Goal: Task Accomplishment & Management: Manage account settings

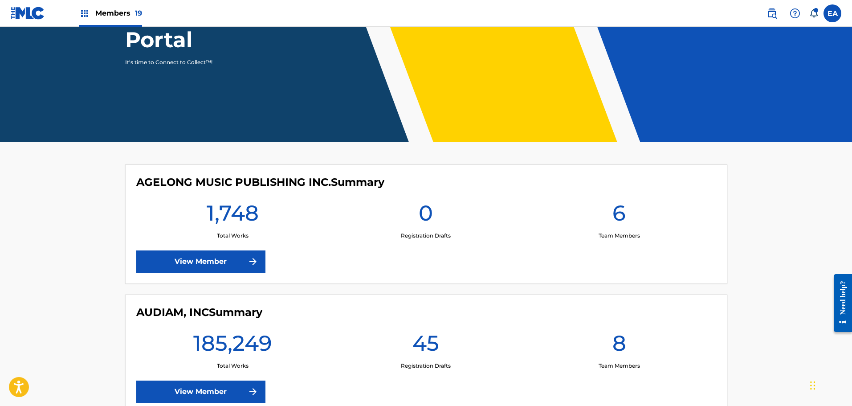
scroll to position [312, 0]
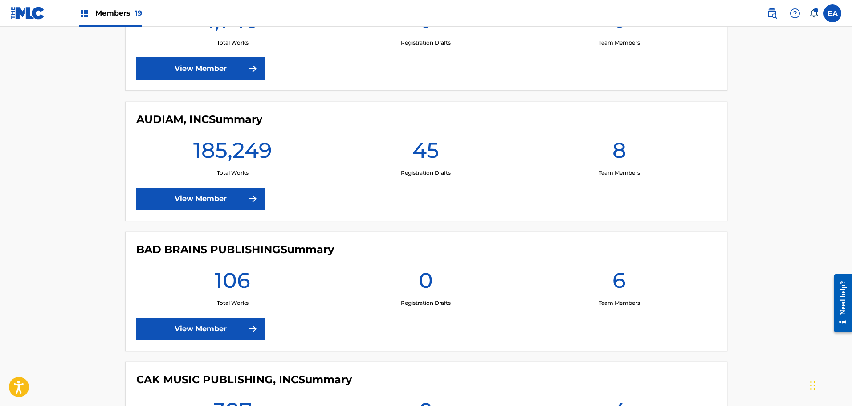
click at [241, 197] on link "View Member" at bounding box center [200, 198] width 129 height 22
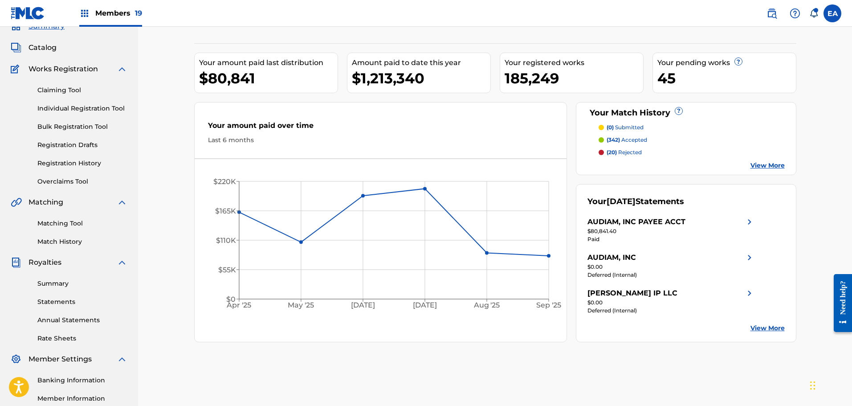
scroll to position [45, 0]
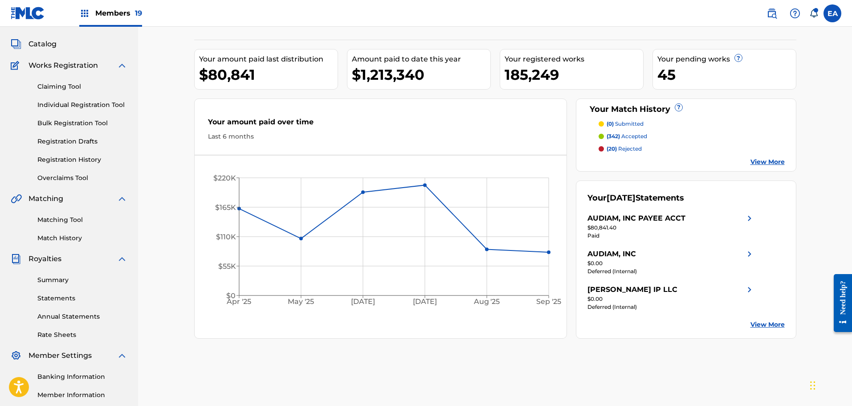
click at [77, 175] on link "Overclaims Tool" at bounding box center [82, 177] width 90 height 9
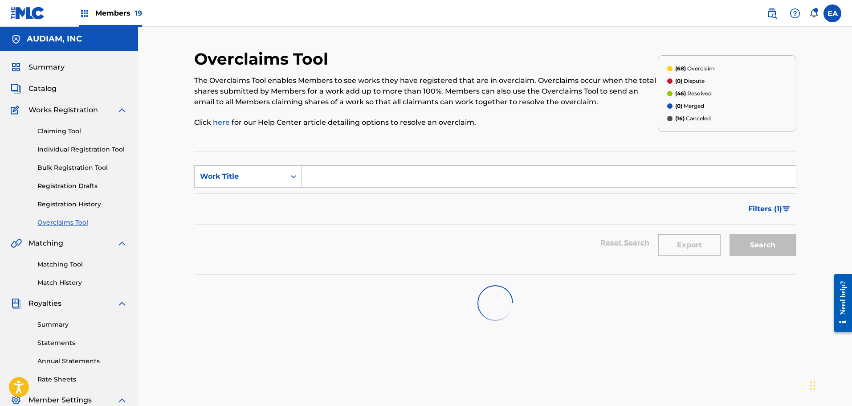
click at [320, 142] on div "Overclaims Tool The Overclaims Tool enables Members to see works they have regi…" at bounding box center [495, 279] width 602 height 460
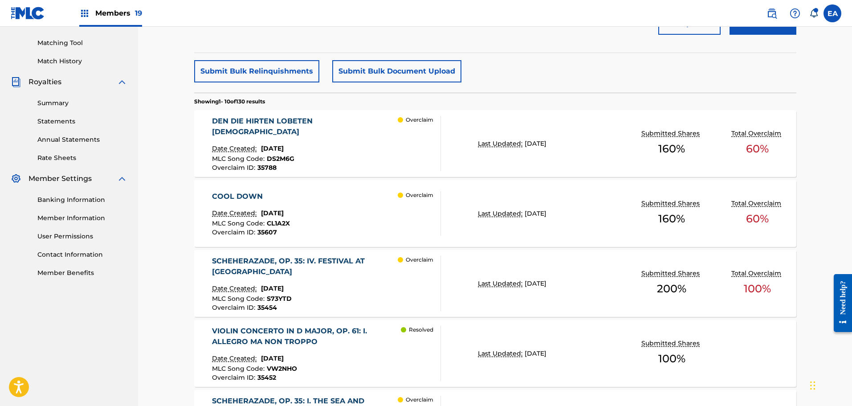
scroll to position [223, 0]
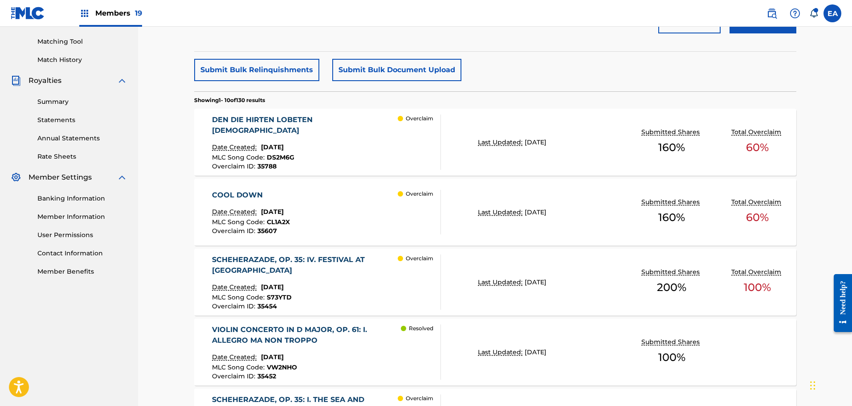
click at [290, 199] on div "COOL DOWN" at bounding box center [251, 195] width 78 height 11
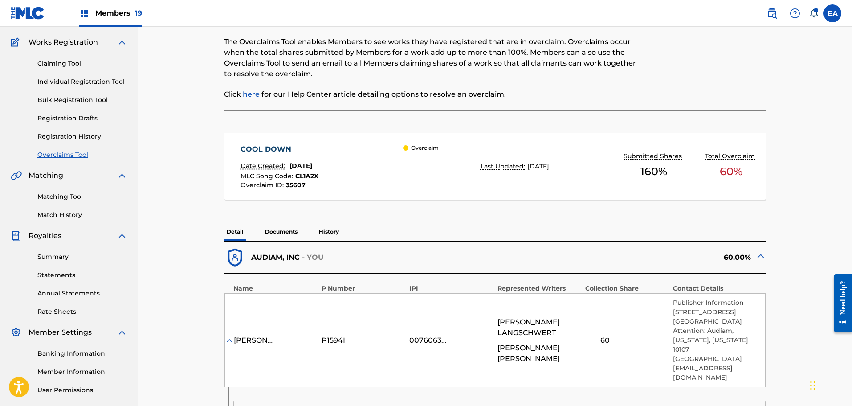
scroll to position [267, 0]
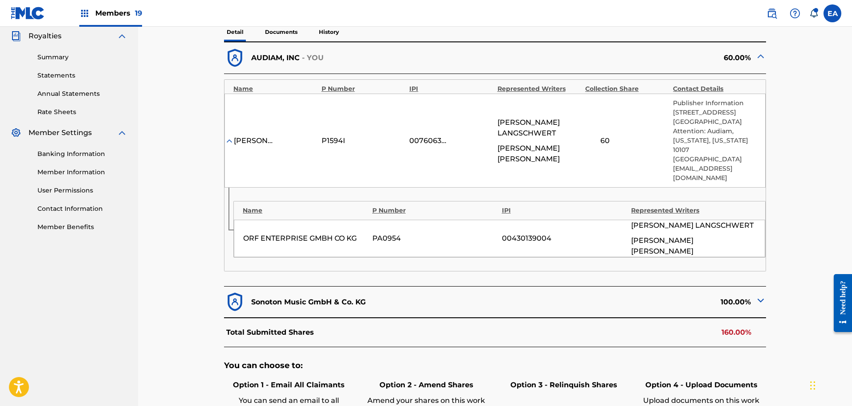
click at [346, 291] on div "Sonoton Music GmbH & Co. KG" at bounding box center [359, 302] width 271 height 22
click at [751, 291] on div "100.00%" at bounding box center [630, 302] width 271 height 22
click at [758, 295] on img at bounding box center [760, 300] width 11 height 11
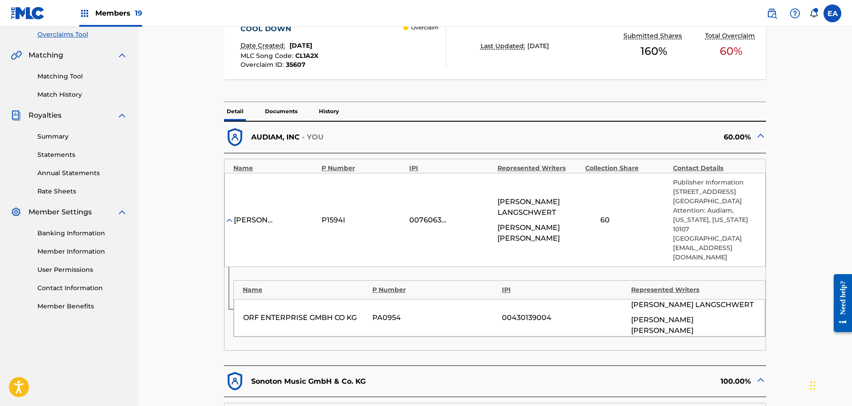
scroll to position [0, 0]
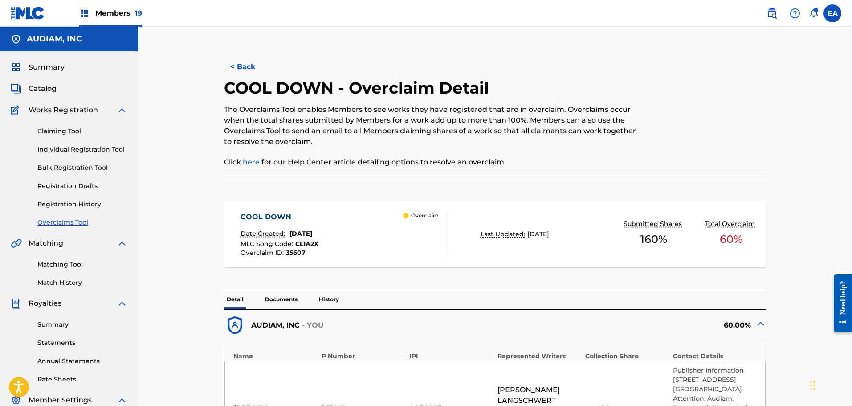
click at [247, 70] on button "< Back" at bounding box center [250, 67] width 53 height 22
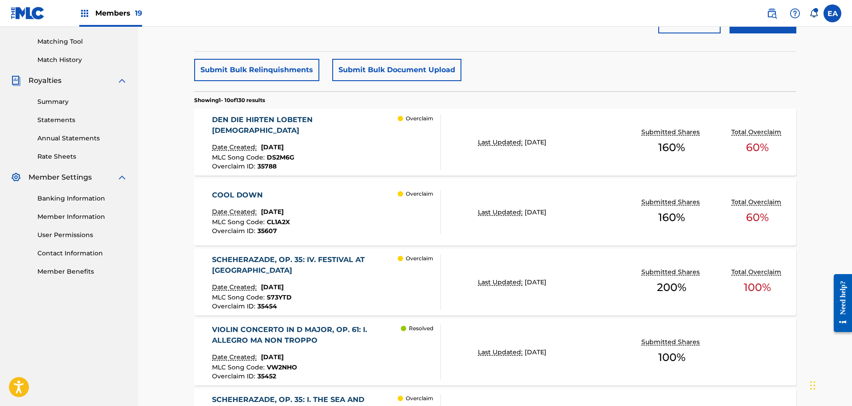
click at [360, 145] on div "DEN DIE HIRTEN LOBETEN SEHRE Date Created: September 17, 2025 MLC Song Code : D…" at bounding box center [326, 141] width 229 height 55
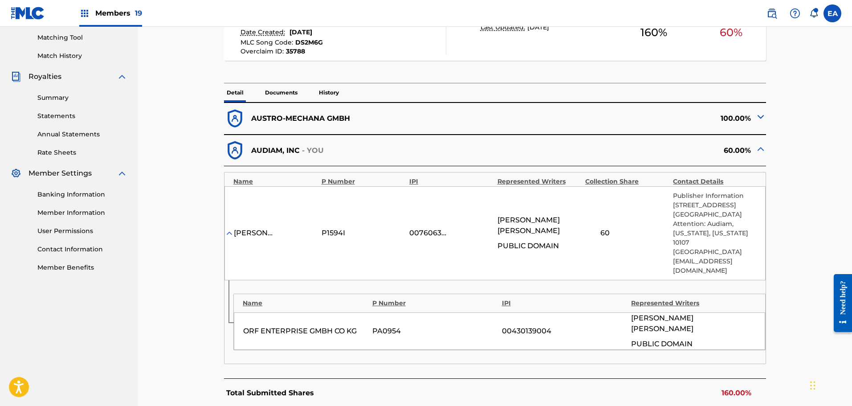
scroll to position [223, 0]
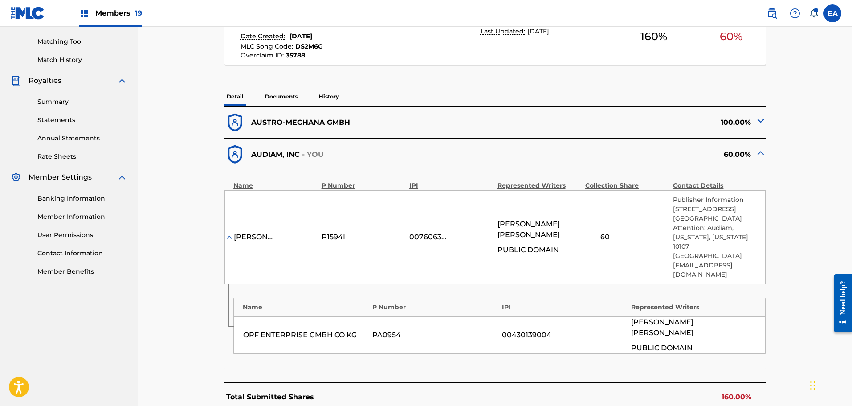
click at [417, 122] on div "AUSTRO-MECHANA GMBH" at bounding box center [359, 123] width 271 height 22
click at [754, 122] on div "100.00%" at bounding box center [630, 123] width 271 height 22
click at [762, 122] on img at bounding box center [760, 120] width 11 height 11
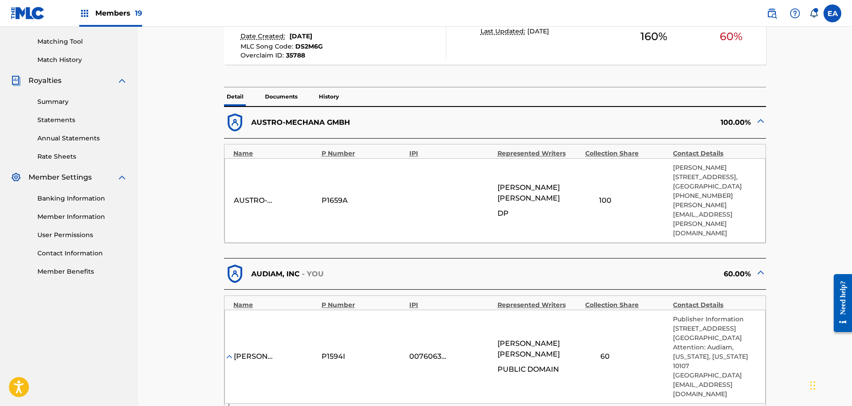
click at [762, 122] on img at bounding box center [760, 120] width 11 height 11
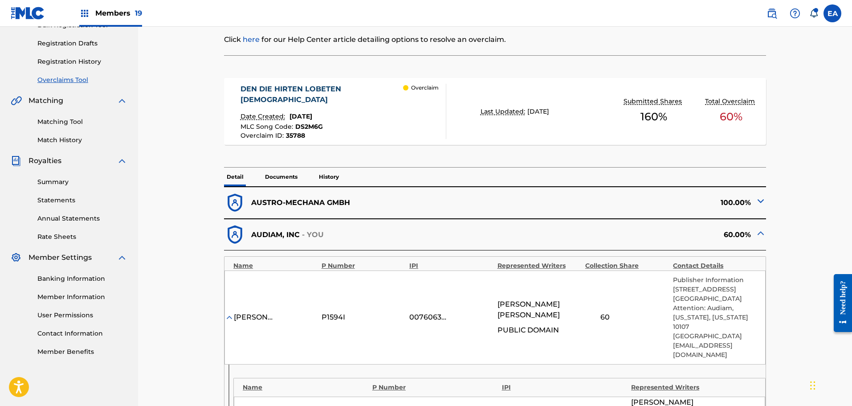
scroll to position [0, 0]
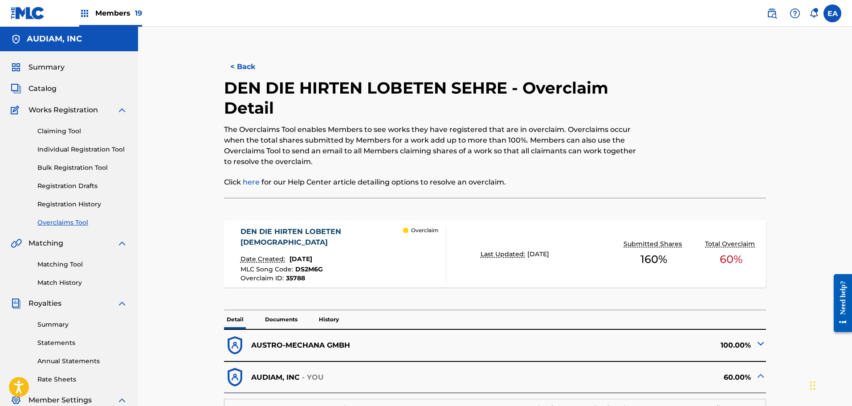
click at [232, 71] on button "< Back" at bounding box center [250, 67] width 53 height 22
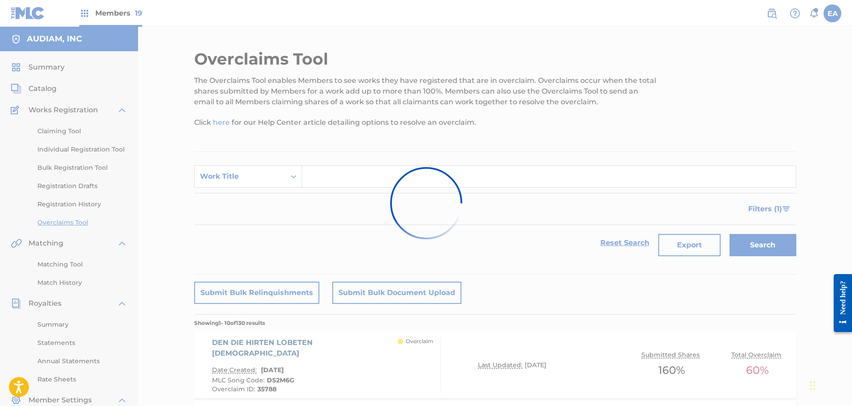
scroll to position [223, 0]
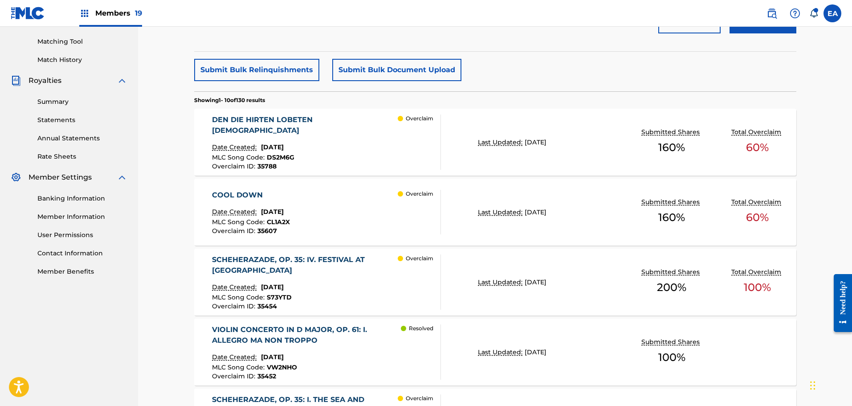
click at [290, 204] on div "COOL DOWN Date Created: September 16, 2025 MLC Song Code : CL1A2X Overclaim ID …" at bounding box center [251, 212] width 78 height 45
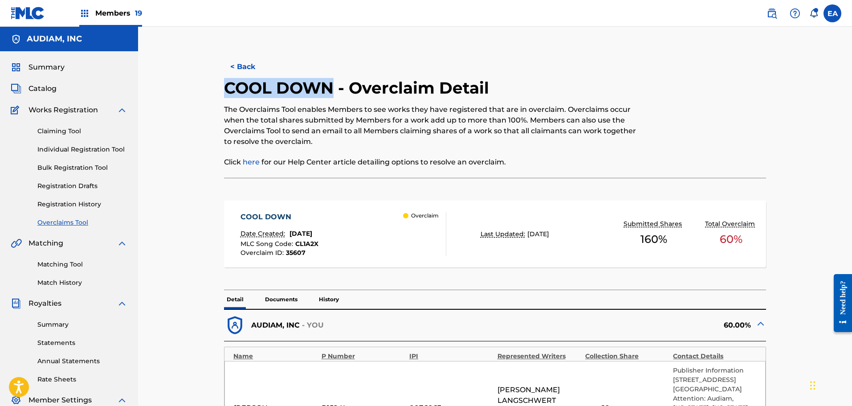
drag, startPoint x: 274, startPoint y: 87, endPoint x: 332, endPoint y: 90, distance: 58.4
copy h2 "COOL DOWN"
click at [354, 222] on div "COOL DOWN Date Created: September 16, 2025 MLC Song Code : CL1A2X Overclaim ID …" at bounding box center [343, 234] width 206 height 45
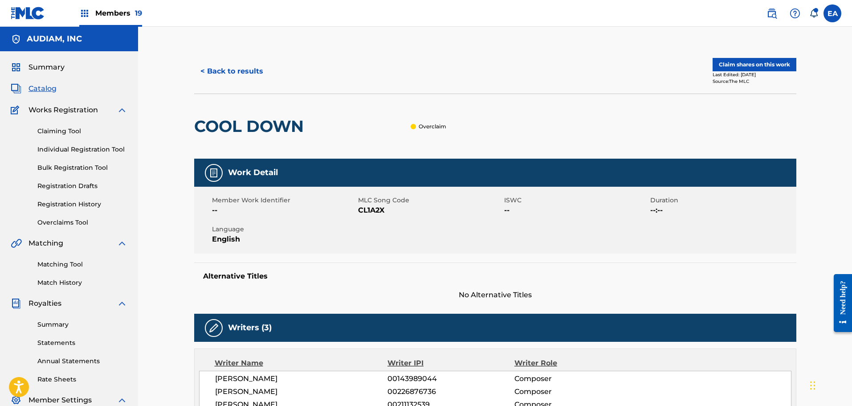
click at [371, 213] on span "CL1A2X" at bounding box center [430, 210] width 144 height 11
click at [370, 213] on span "CL1A2X" at bounding box center [430, 210] width 144 height 11
copy span "CL1A2X"
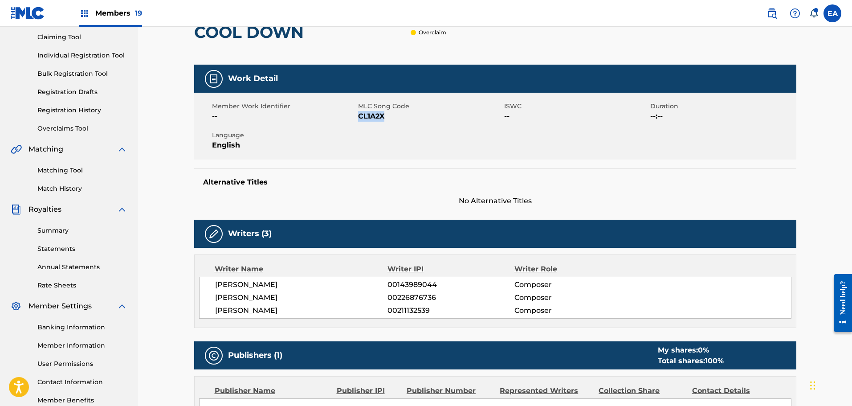
scroll to position [2, 0]
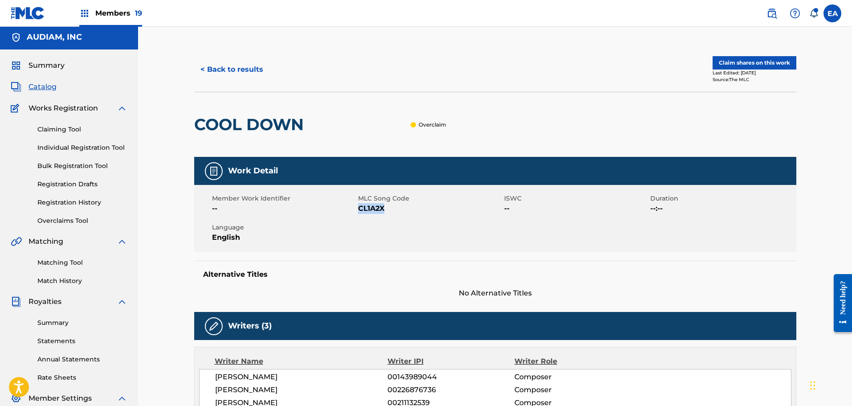
click at [231, 66] on button "< Back to results" at bounding box center [231, 69] width 75 height 22
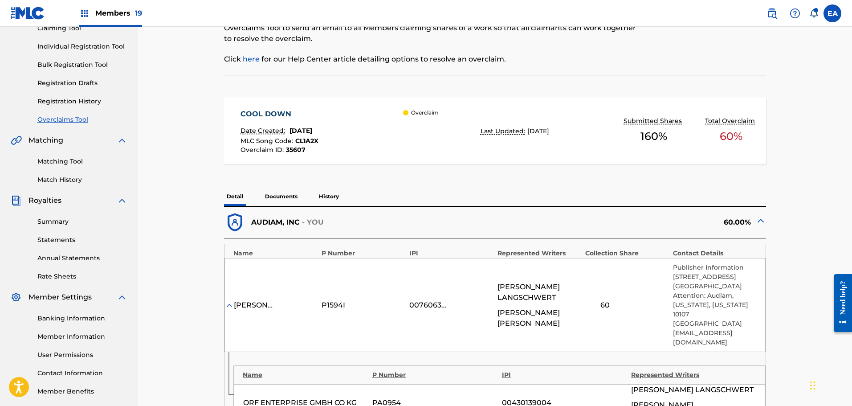
scroll to position [134, 0]
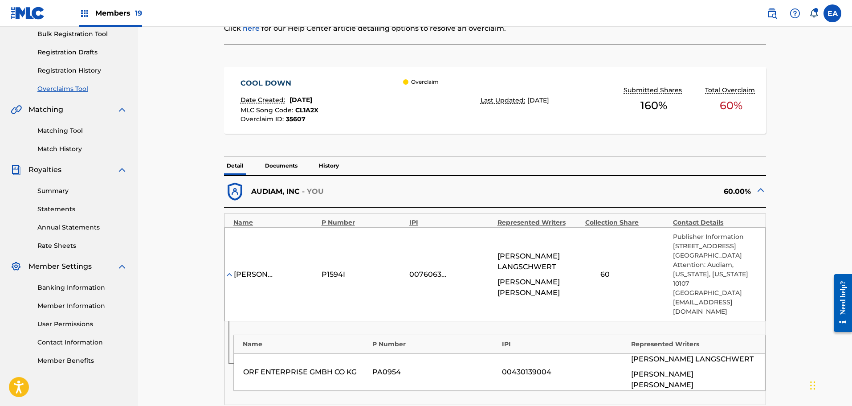
click at [405, 102] on div "Overclaim" at bounding box center [424, 100] width 43 height 45
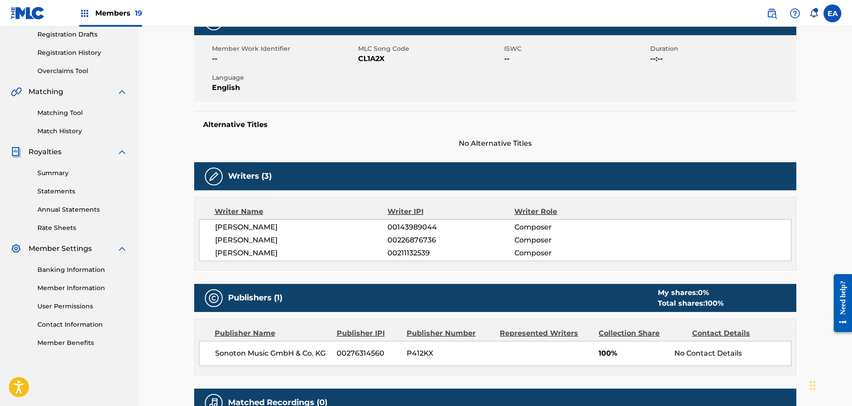
scroll to position [46, 0]
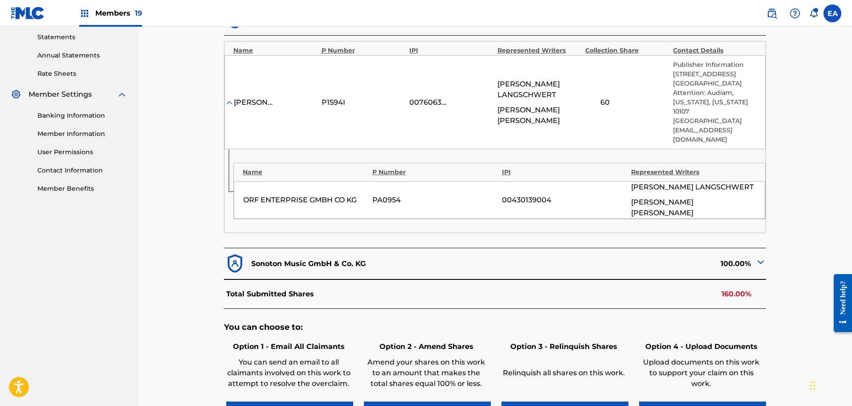
scroll to position [223, 0]
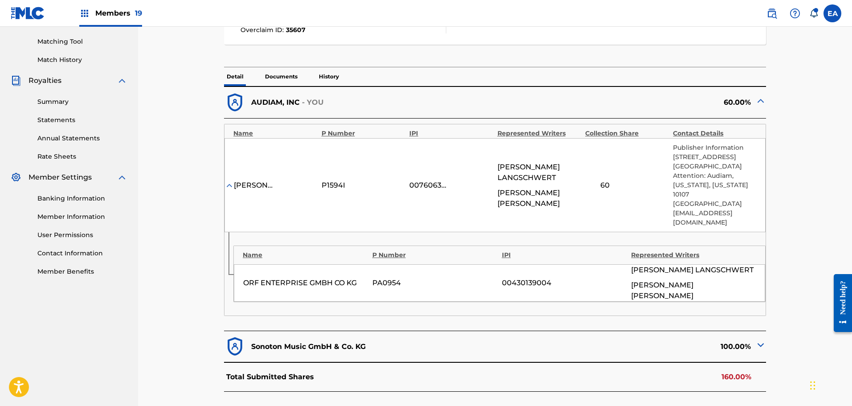
click at [472, 180] on div "00760637041" at bounding box center [450, 185] width 83 height 11
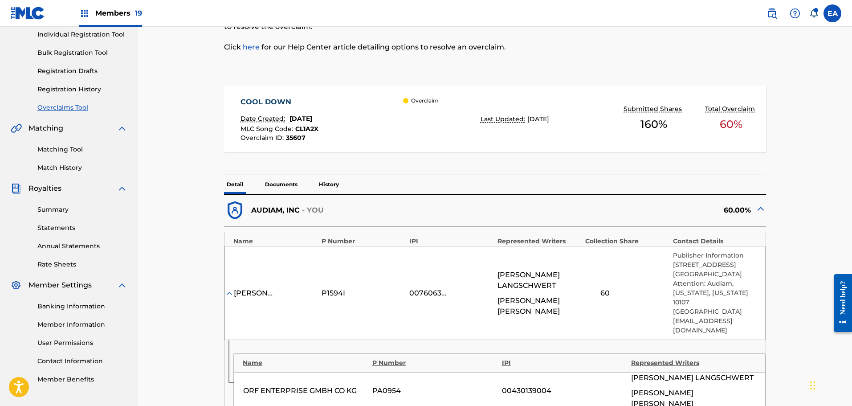
scroll to position [89, 0]
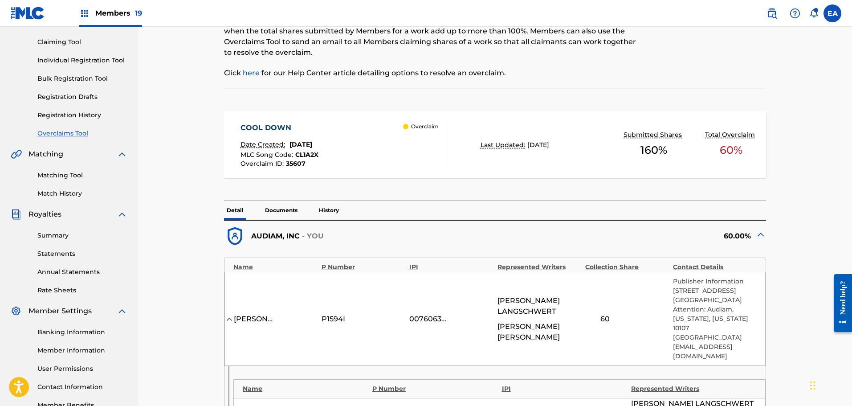
click at [318, 140] on div "Date Created: September 16, 2025" at bounding box center [279, 146] width 78 height 12
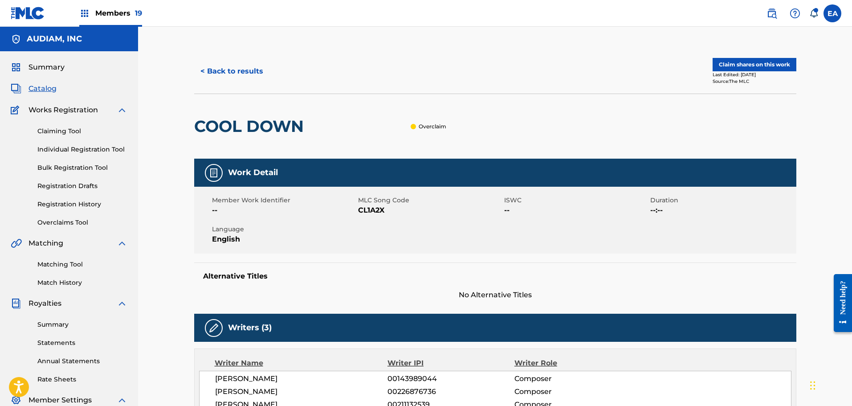
click at [332, 139] on div "Overclaim" at bounding box center [377, 126] width 139 height 65
click at [238, 69] on button "< Back to results" at bounding box center [231, 71] width 75 height 22
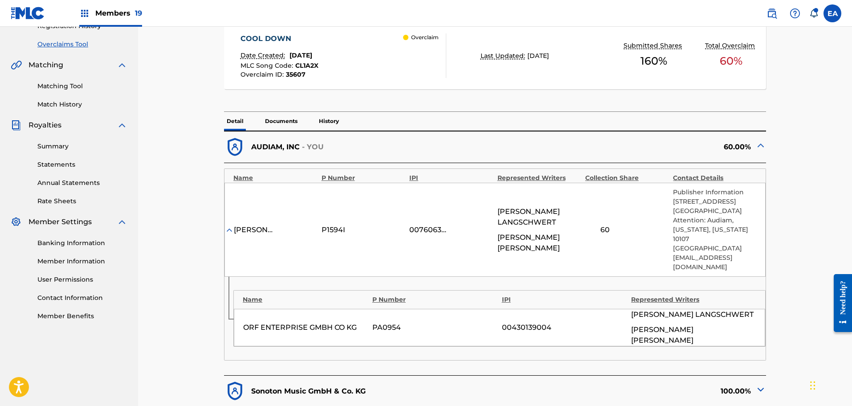
click at [350, 322] on div "ORF ENTERPRISE GMBH CO KG" at bounding box center [305, 327] width 125 height 11
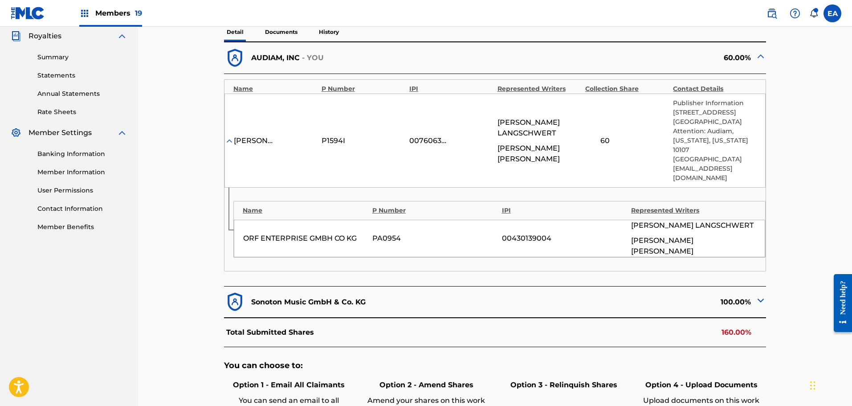
click at [357, 286] on div "Sonoton Music GmbH & Co. KG 100.00%" at bounding box center [495, 302] width 542 height 32
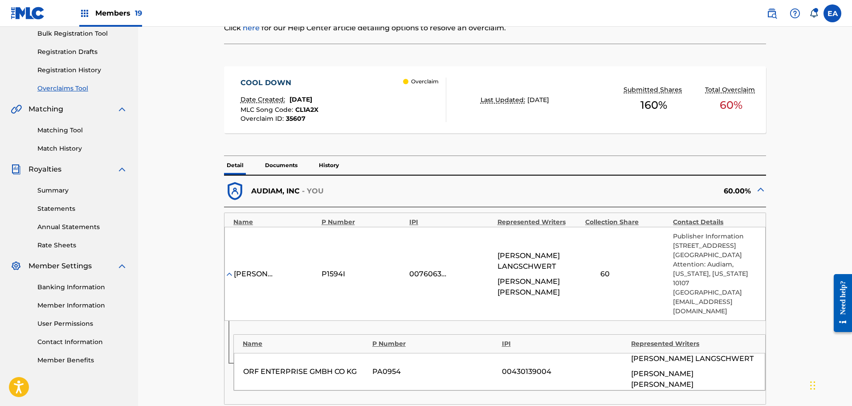
scroll to position [134, 0]
click at [321, 168] on p "History" at bounding box center [328, 165] width 25 height 19
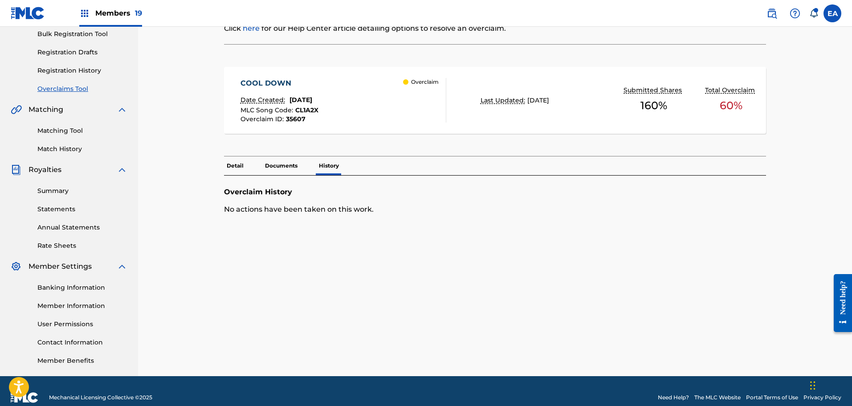
click at [236, 170] on p "Detail" at bounding box center [235, 165] width 22 height 19
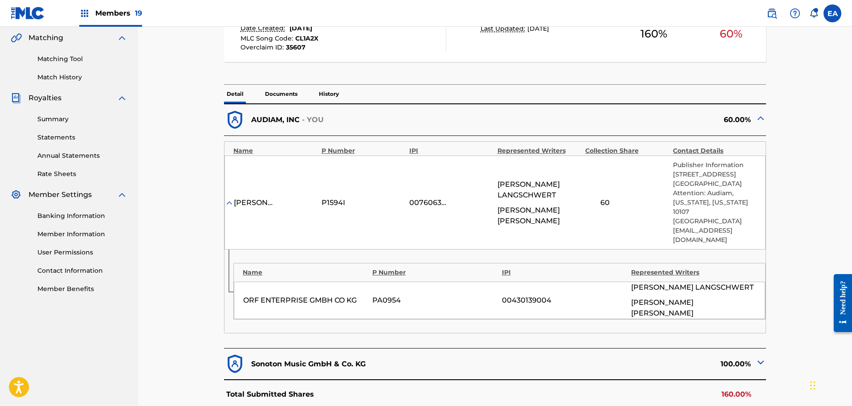
scroll to position [134, 0]
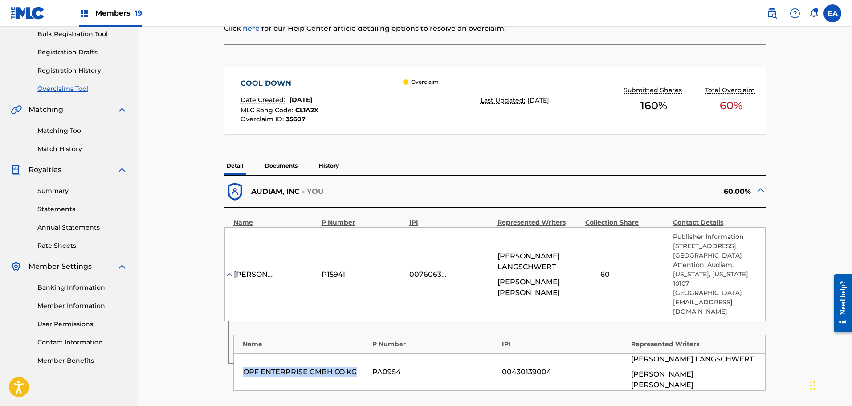
drag, startPoint x: 244, startPoint y: 351, endPoint x: 357, endPoint y: 334, distance: 114.5
click at [356, 367] on div "ORF ENTERPRISE GMBH CO KG" at bounding box center [305, 372] width 125 height 11
copy div "ORF ENTERPRISE GMBH CO KG"
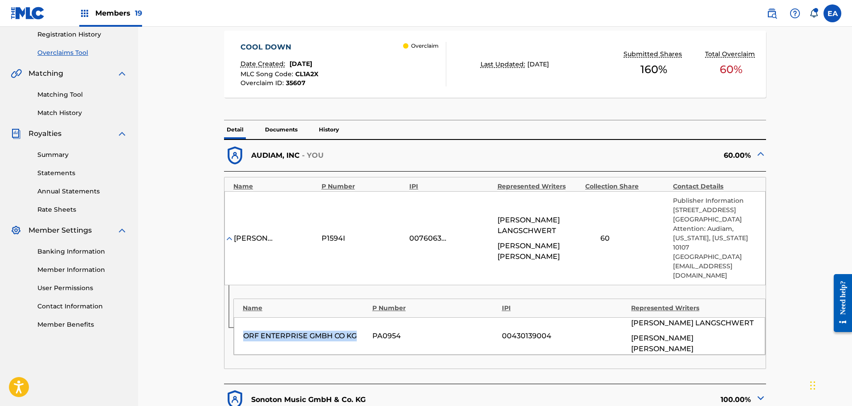
scroll to position [312, 0]
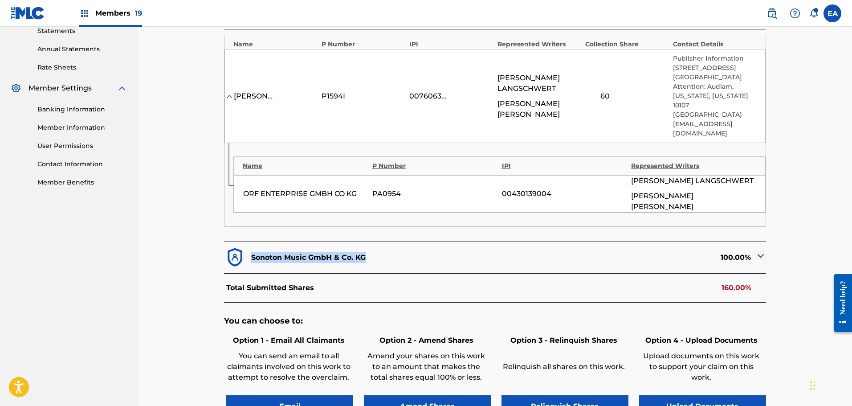
drag, startPoint x: 370, startPoint y: 229, endPoint x: 250, endPoint y: 232, distance: 119.4
click at [250, 246] on div "Sonoton Music GmbH & Co. KG" at bounding box center [359, 257] width 271 height 22
copy p "Sonoton Music GmbH & Co. KG"
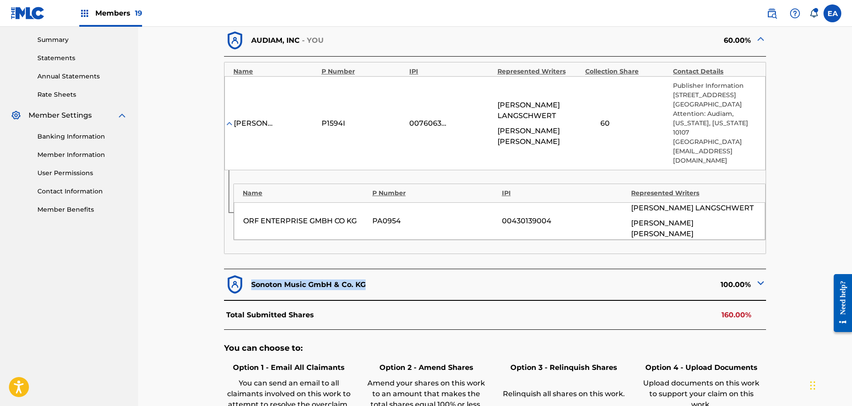
scroll to position [223, 0]
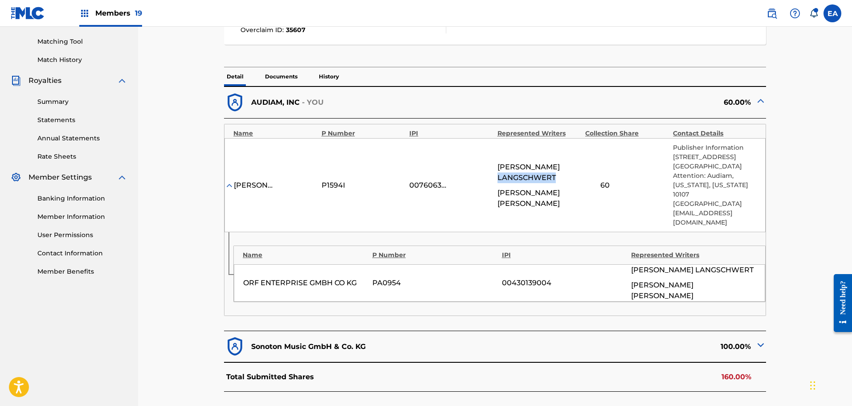
drag, startPoint x: 497, startPoint y: 174, endPoint x: 561, endPoint y: 174, distance: 64.1
click at [560, 174] on span "HERMANN LANGSCHWERT" at bounding box center [538, 172] width 83 height 21
copy span "LANGSCHWERT"
drag, startPoint x: 496, startPoint y: 158, endPoint x: 537, endPoint y: 166, distance: 41.2
click at [537, 166] on div "BAILER MUSIC PUBLISHING P1594I 00760637041 HERMANN LANGSCHWERT WOLFGANG KILIAN …" at bounding box center [494, 185] width 541 height 94
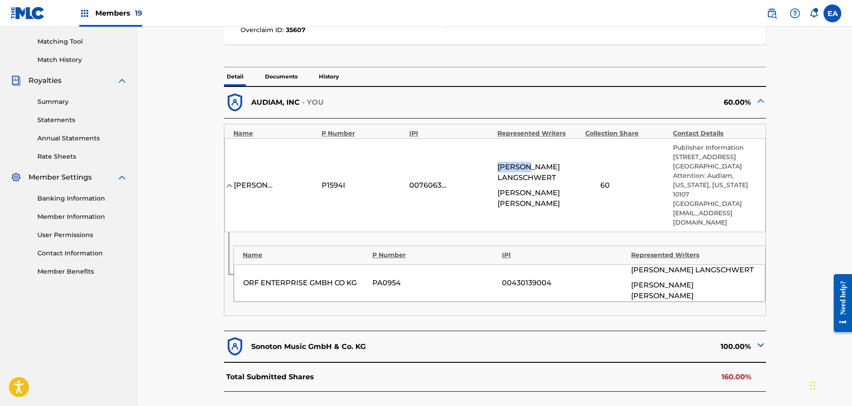
copy span "HERMANN"
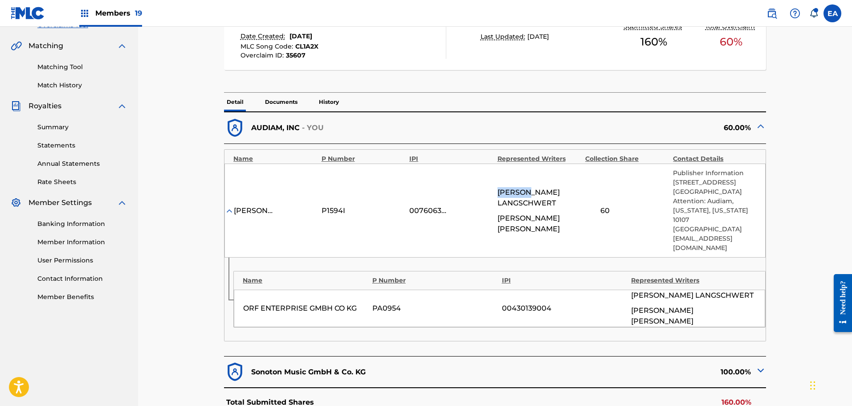
scroll to position [312, 0]
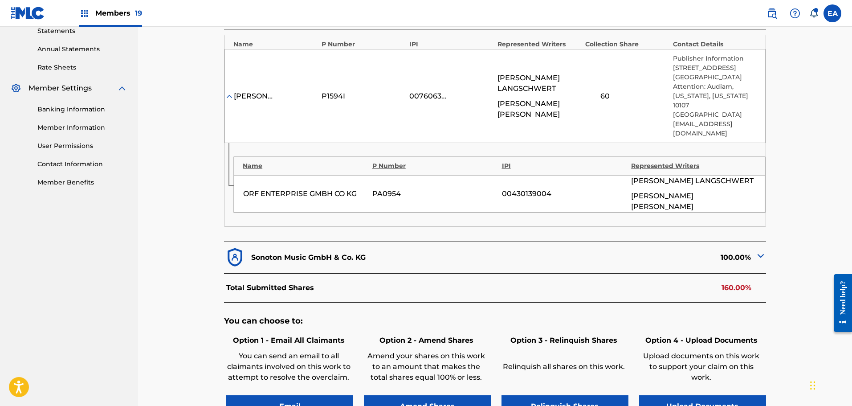
click at [420, 246] on div "Sonoton Music GmbH & Co. KG" at bounding box center [359, 257] width 271 height 22
click at [741, 246] on div "100.00%" at bounding box center [630, 257] width 271 height 22
click at [766, 231] on div "< Back COOL DOWN - Overclaim Detail The Overclaims Tool enables Members to see …" at bounding box center [495, 110] width 602 height 747
click at [754, 246] on div "100.00%" at bounding box center [630, 257] width 271 height 22
click at [760, 250] on img at bounding box center [760, 255] width 11 height 11
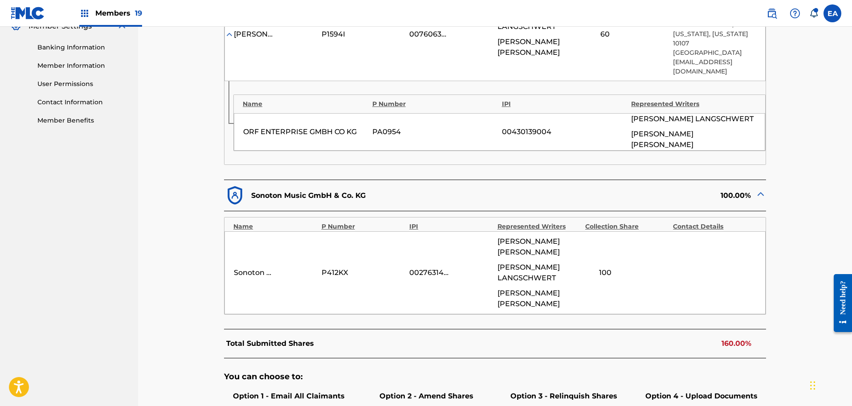
scroll to position [500, 0]
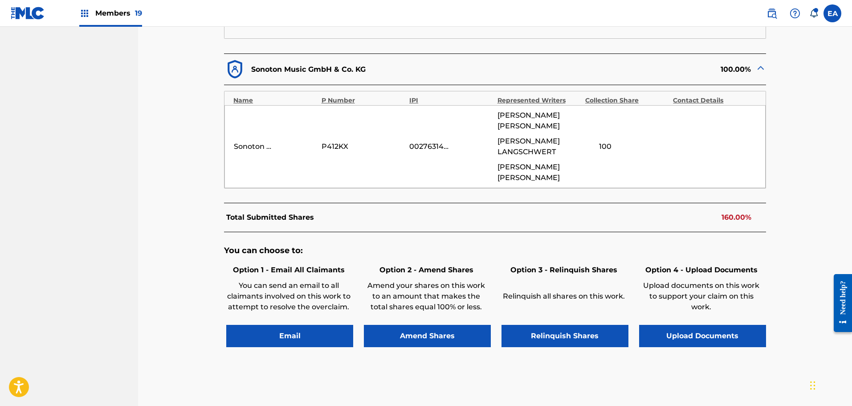
click at [572, 325] on button "Relinquish Shares" at bounding box center [564, 336] width 127 height 22
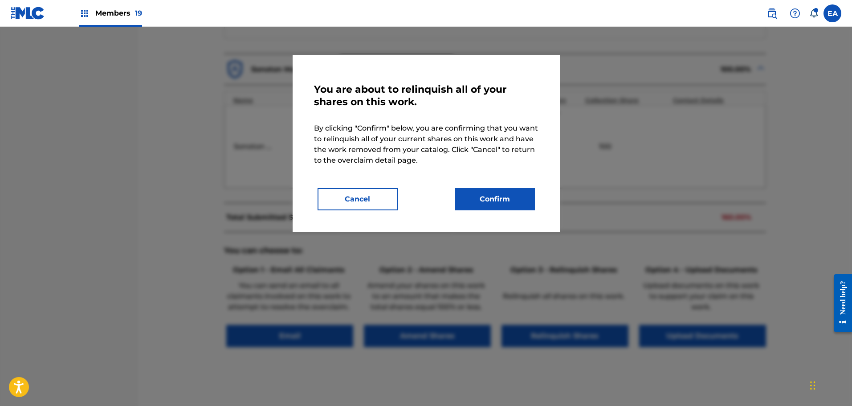
click at [481, 200] on button "Confirm" at bounding box center [495, 199] width 80 height 22
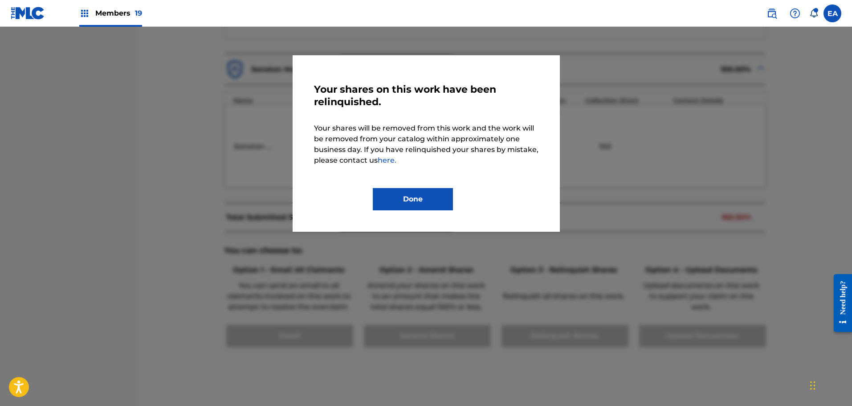
click at [423, 193] on button "Done" at bounding box center [413, 199] width 80 height 22
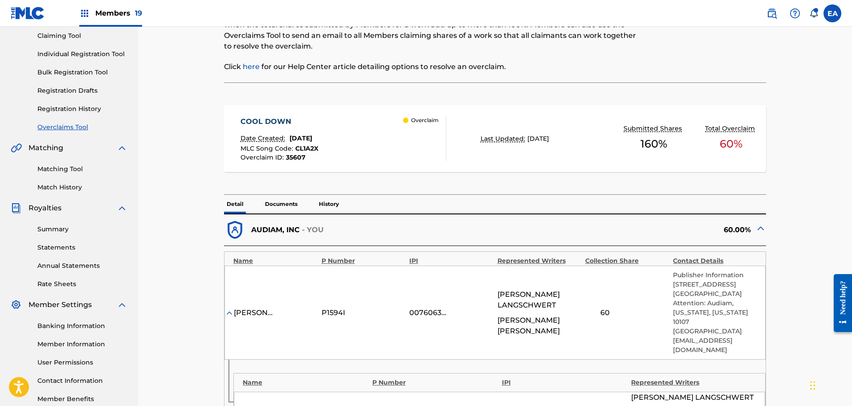
scroll to position [54, 0]
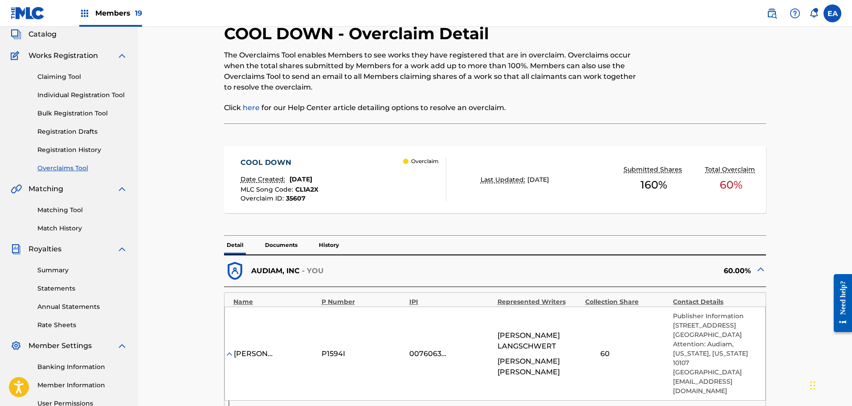
click at [84, 166] on link "Overclaims Tool" at bounding box center [82, 167] width 90 height 9
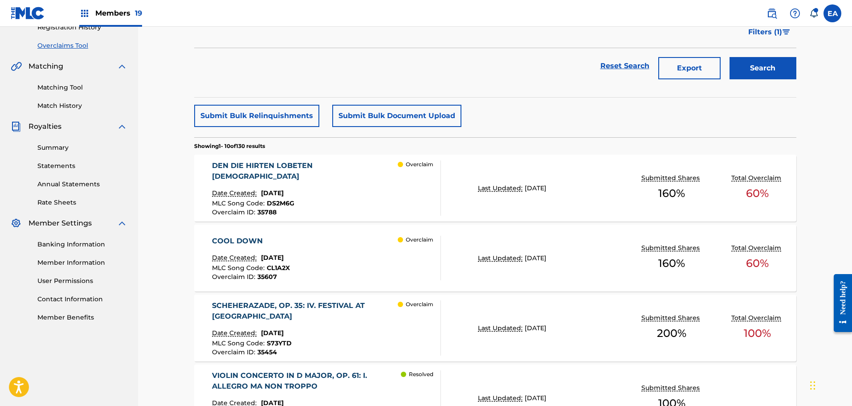
scroll to position [178, 0]
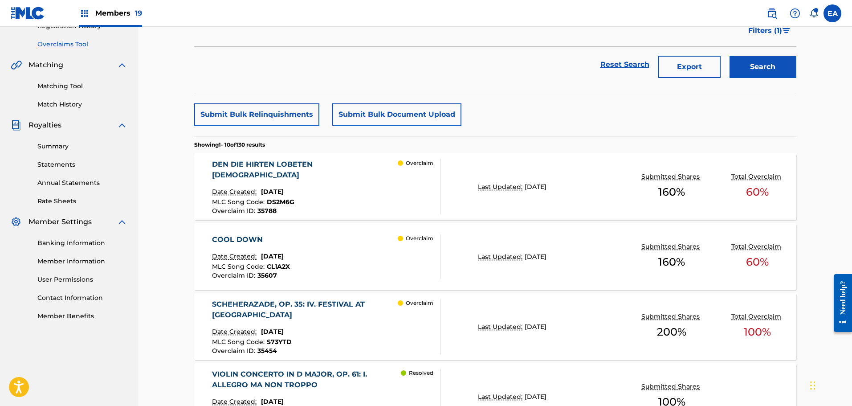
click at [348, 170] on div "DEN DIE HIRTEN LOBETEN SEHRE Date Created: September 17, 2025 MLC Song Code : D…" at bounding box center [326, 186] width 229 height 55
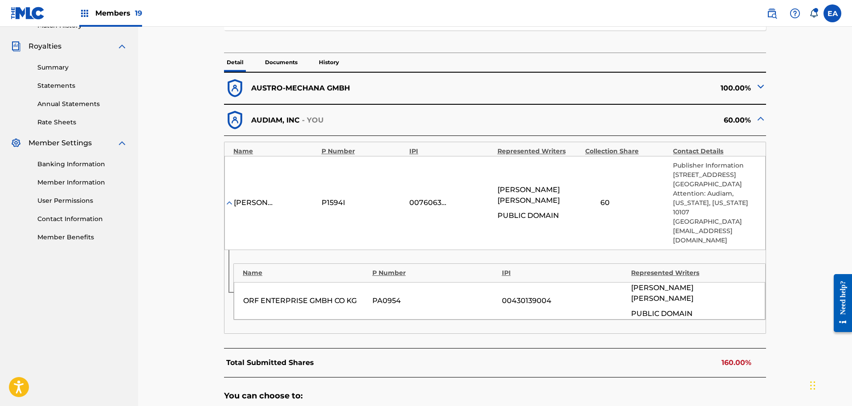
scroll to position [178, 0]
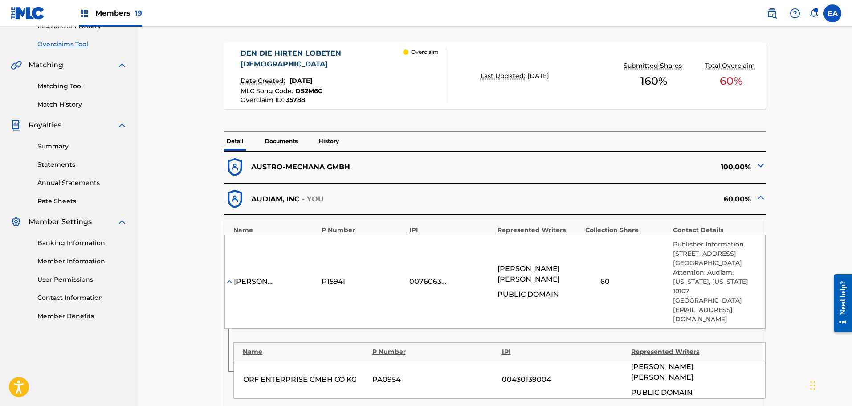
click at [312, 77] on span "September 17, 2025" at bounding box center [300, 81] width 23 height 8
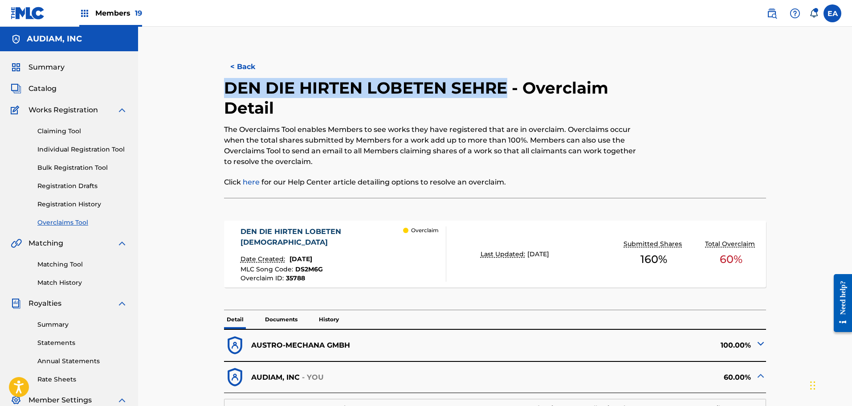
drag, startPoint x: 226, startPoint y: 86, endPoint x: 507, endPoint y: 88, distance: 281.0
click at [507, 88] on h2 "DEN DIE HIRTEN LOBETEN SEHRE - Overclaim Detail" at bounding box center [432, 98] width 417 height 40
copy h2 "DEN DIE HIRTEN LOBETEN SEHRE"
click at [302, 267] on span "DS2M6G" at bounding box center [309, 269] width 28 height 8
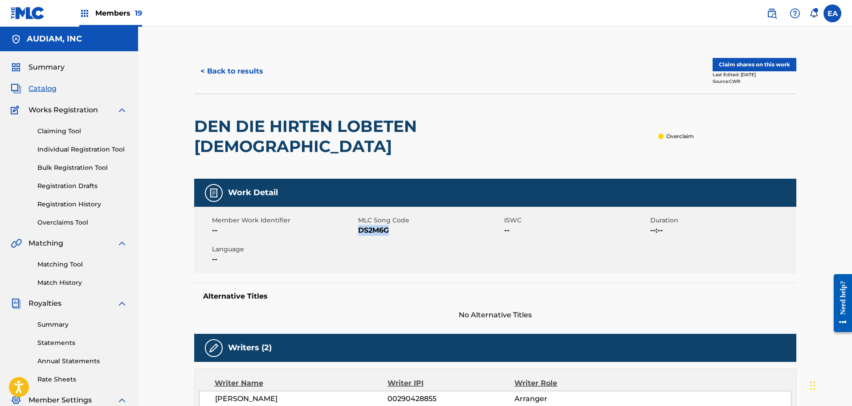
drag, startPoint x: 360, startPoint y: 210, endPoint x: 396, endPoint y: 210, distance: 36.1
click at [396, 225] on span "DS2M6G" at bounding box center [430, 230] width 144 height 11
copy span "DS2M6G"
click at [248, 68] on button "< Back to results" at bounding box center [231, 71] width 75 height 22
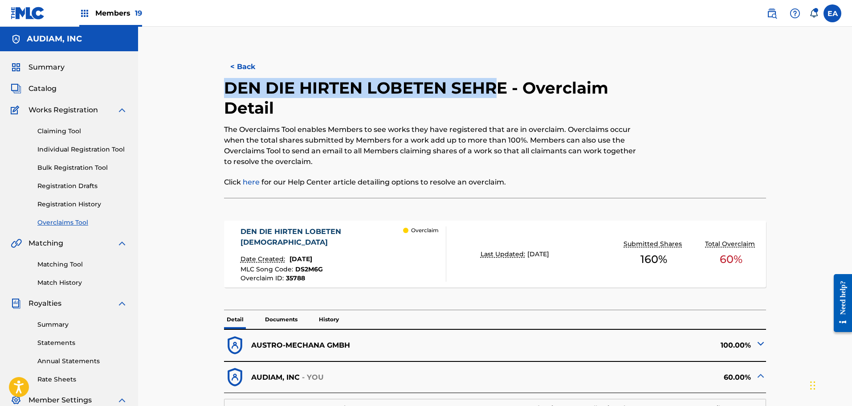
drag, startPoint x: 225, startPoint y: 87, endPoint x: 496, endPoint y: 91, distance: 270.8
click at [496, 91] on h2 "DEN DIE HIRTEN LOBETEN SEHRE - Overclaim Detail" at bounding box center [432, 98] width 417 height 40
drag, startPoint x: 505, startPoint y: 90, endPoint x: 219, endPoint y: 90, distance: 285.9
copy h2 "DEN DIE HIRTEN LOBETEN SEHRE"
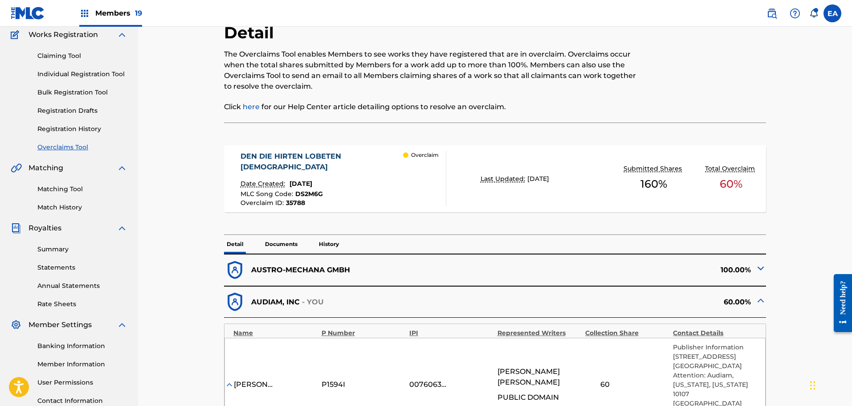
scroll to position [223, 0]
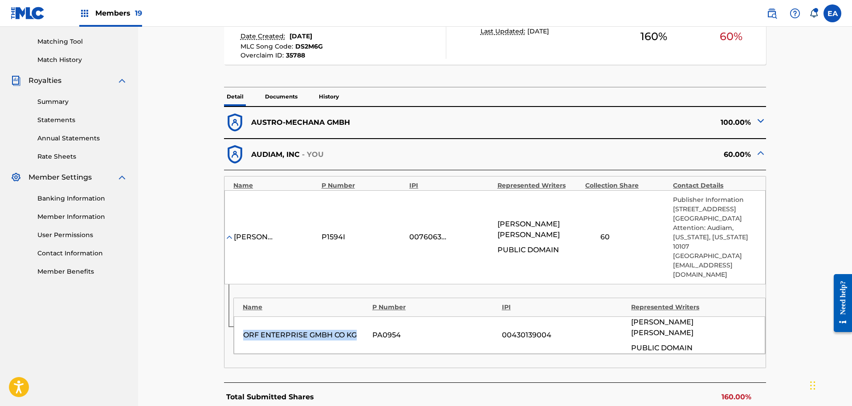
drag, startPoint x: 244, startPoint y: 308, endPoint x: 366, endPoint y: 309, distance: 122.0
click at [366, 330] on div "ORF ENTERPRISE GMBH CO KG" at bounding box center [305, 335] width 125 height 11
copy div "ORF ENTERPRISE GMBH CO KG"
drag, startPoint x: 251, startPoint y: 124, endPoint x: 357, endPoint y: 123, distance: 106.0
click at [357, 123] on div "AUSTRO-MECHANA GMBH" at bounding box center [359, 123] width 271 height 22
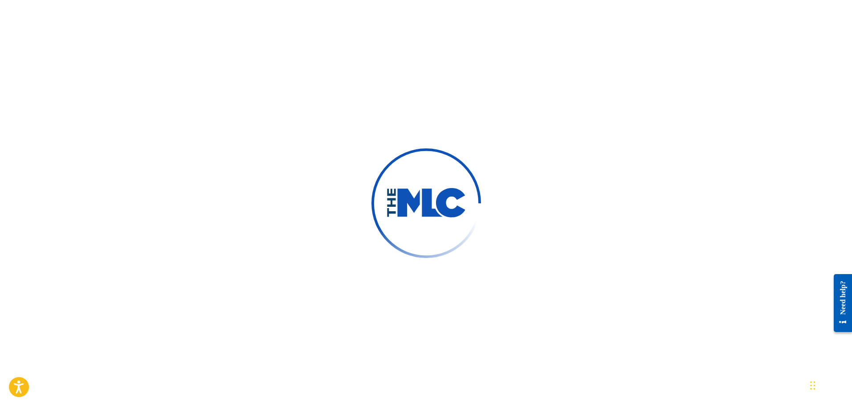
drag, startPoint x: 372, startPoint y: 76, endPoint x: 375, endPoint y: 81, distance: 5.6
click at [374, 76] on div at bounding box center [426, 203] width 852 height 406
click at [301, 157] on div at bounding box center [426, 203] width 852 height 406
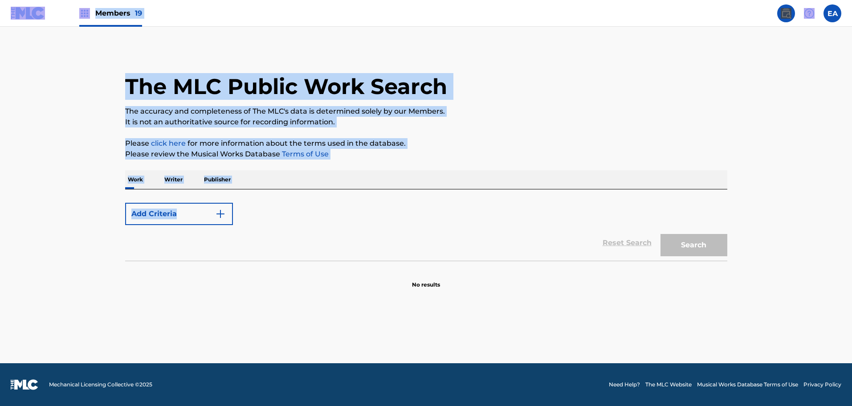
drag, startPoint x: 322, startPoint y: 194, endPoint x: 329, endPoint y: 203, distance: 11.4
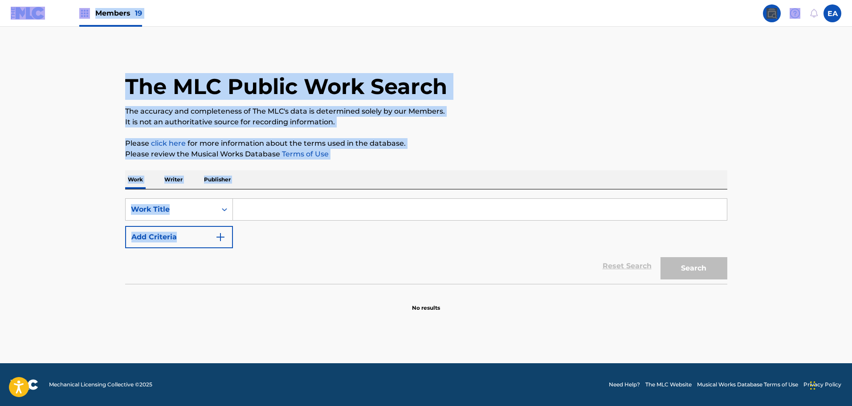
click at [322, 193] on div "SearchWithCriteria1ab48ccb-0373-4122-b7f3-80a0382e614e Work Title Add Criteria …" at bounding box center [426, 236] width 602 height 94
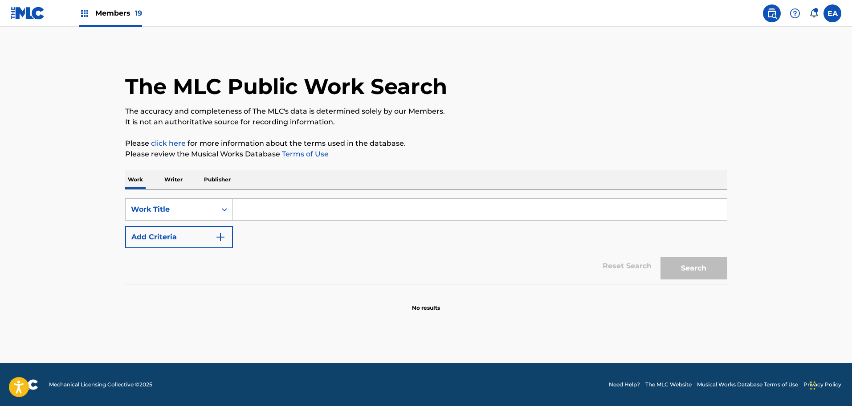
click at [320, 205] on input "Search Form" at bounding box center [480, 209] width 494 height 21
click at [404, 159] on div "The MLC Public Work Search The accuracy and completeness of The MLC's data is d…" at bounding box center [425, 180] width 623 height 263
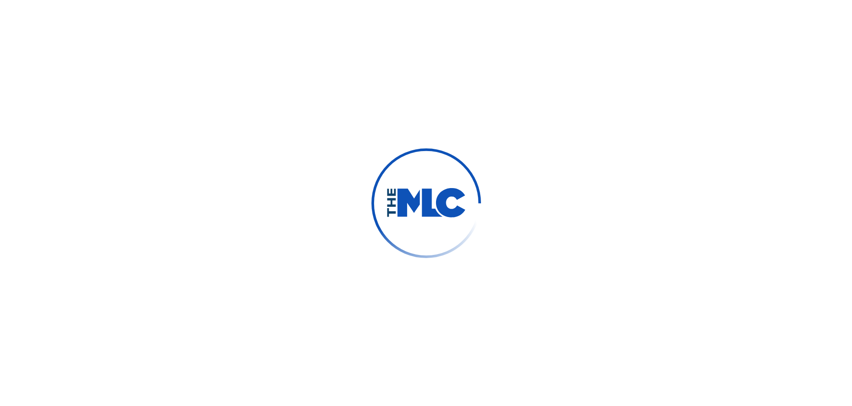
click at [410, 166] on img at bounding box center [426, 203] width 120 height 120
click at [189, 111] on div at bounding box center [426, 203] width 852 height 406
click at [392, 174] on img at bounding box center [426, 203] width 138 height 138
click at [392, 174] on img at bounding box center [426, 203] width 155 height 155
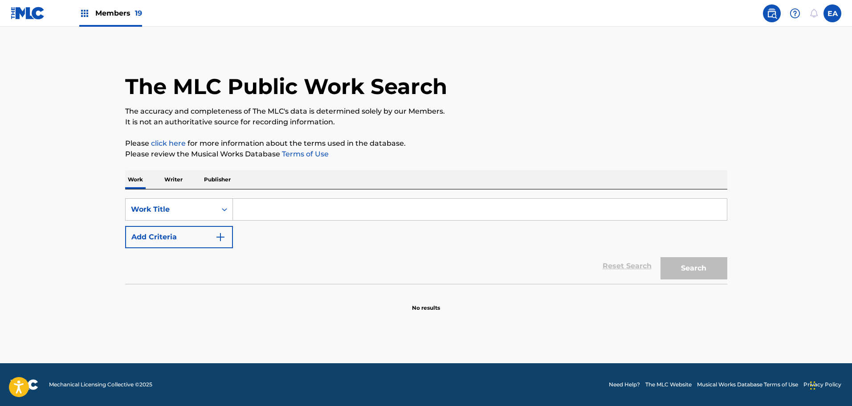
click at [394, 175] on div "Work Writer Publisher" at bounding box center [426, 179] width 602 height 19
click at [411, 152] on p "Please review the Musical Works Database Terms of Use" at bounding box center [426, 154] width 602 height 11
drag, startPoint x: 349, startPoint y: 314, endPoint x: 342, endPoint y: 300, distance: 16.1
click at [349, 314] on main "The MLC Public Work Search The accuracy and completeness of The MLC's data is d…" at bounding box center [426, 195] width 852 height 336
click at [269, 193] on div "SearchWithCriteria65a81eff-c759-492e-a952-2c08c9450437 Work Title Add Criteria …" at bounding box center [426, 236] width 602 height 94
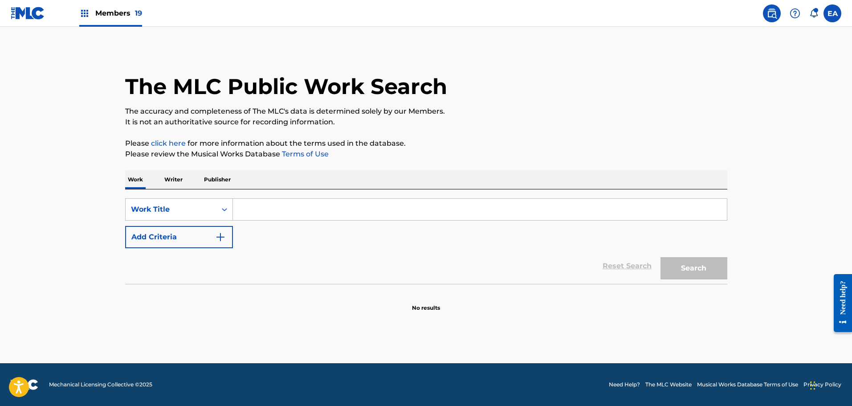
click at [265, 207] on input "Search Form" at bounding box center [480, 209] width 494 height 21
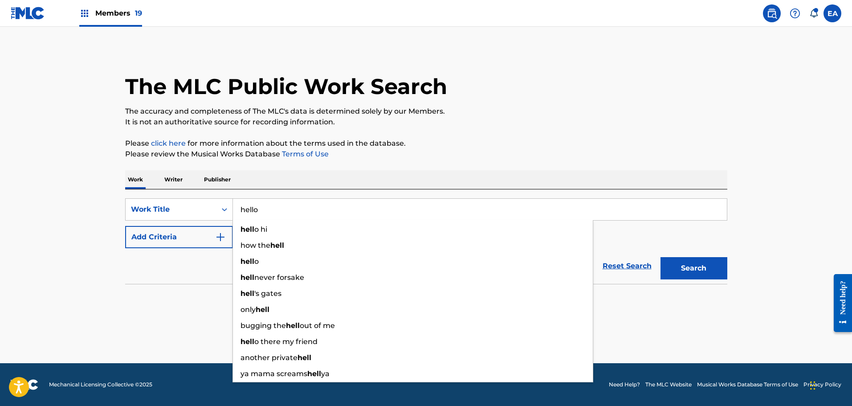
type input "hello"
click at [660, 257] on button "Search" at bounding box center [693, 268] width 67 height 22
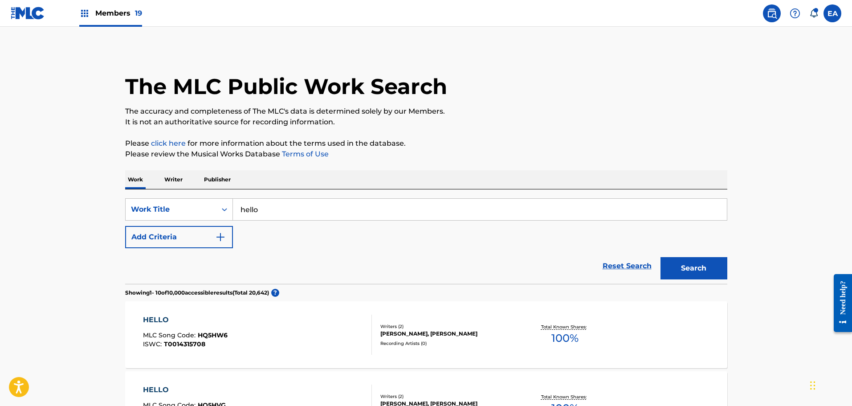
click at [291, 244] on div "SearchWithCriteria65a81eff-c759-492e-a952-2c08c9450437 Work Title hello Add Cri…" at bounding box center [426, 223] width 602 height 50
click at [464, 111] on p "The accuracy and completeness of The MLC's data is determined solely by our Mem…" at bounding box center [426, 111] width 602 height 11
drag, startPoint x: 551, startPoint y: 98, endPoint x: 552, endPoint y: 102, distance: 4.6
click at [550, 98] on div "The MLC Public Work Search" at bounding box center [426, 81] width 602 height 65
